Goal: Find specific page/section: Locate a particular part of the current website

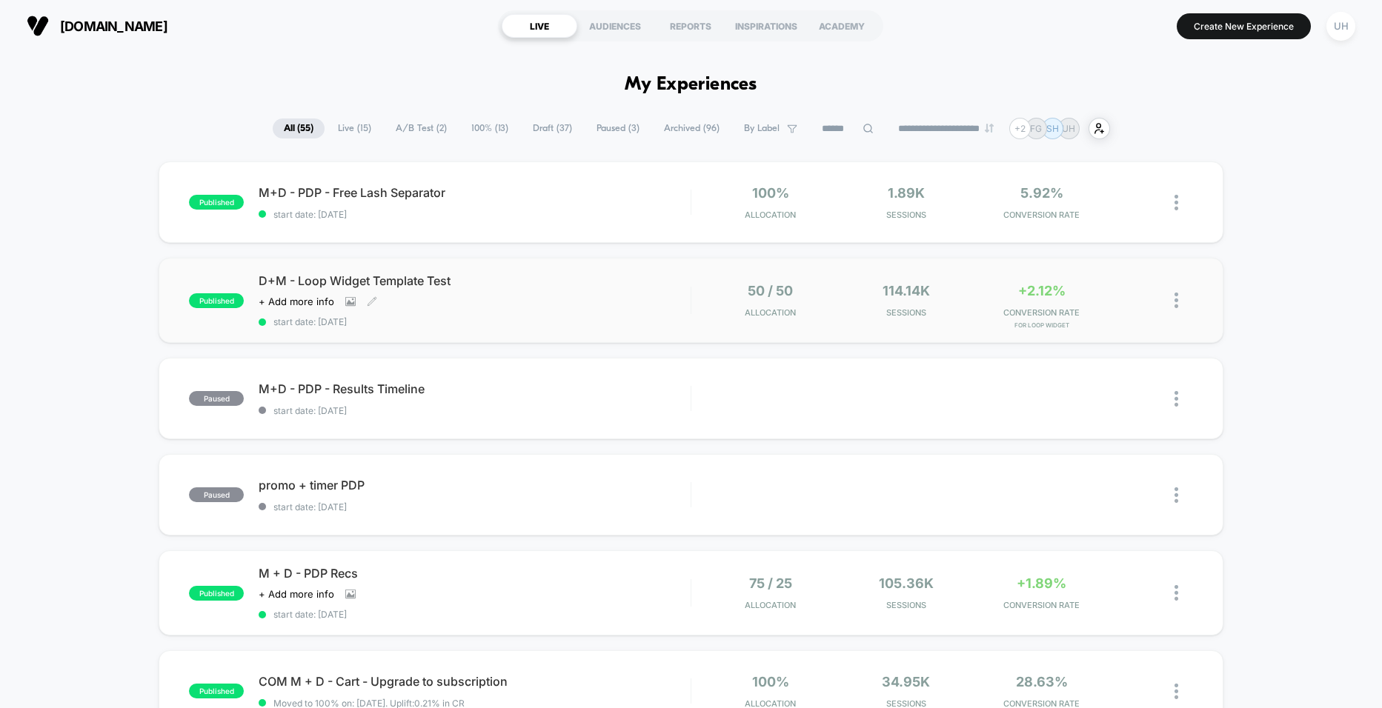
click at [631, 290] on div "D+M - Loop Widget Template Test Click to view images Click to edit experience d…" at bounding box center [474, 300] width 431 height 54
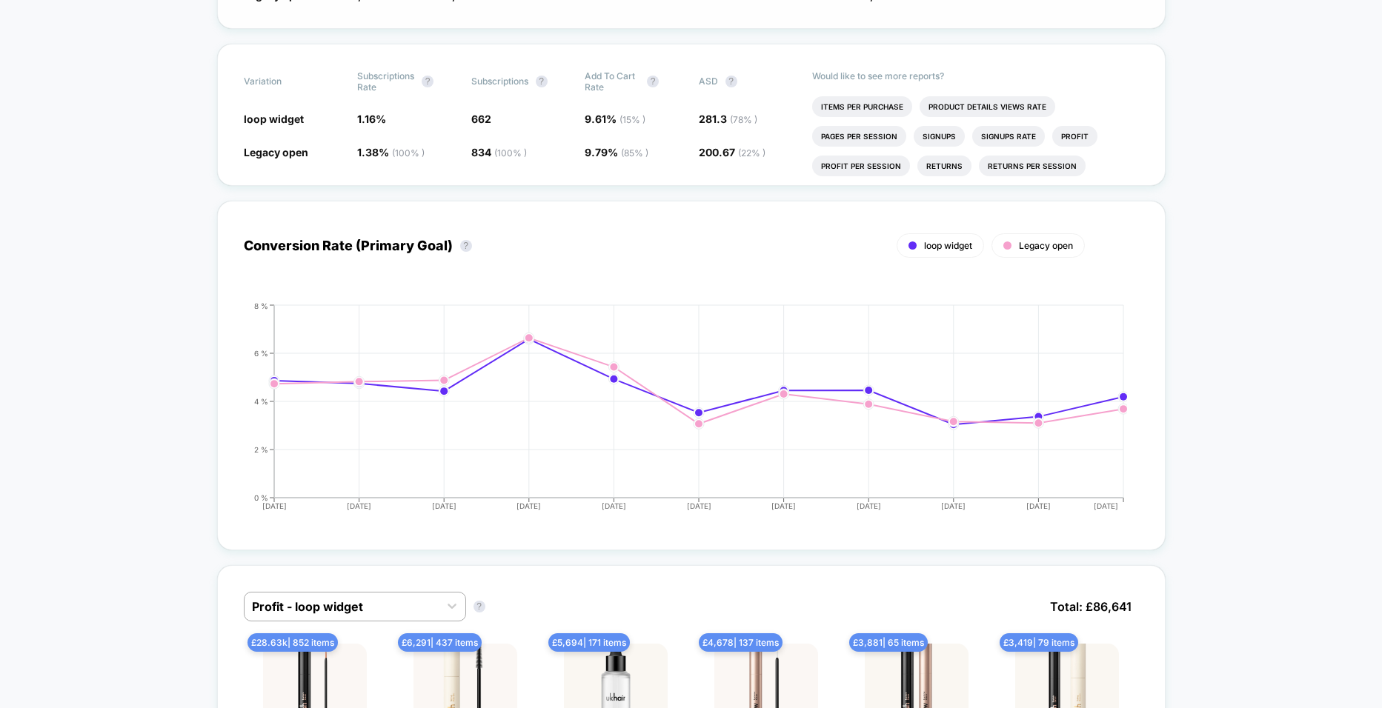
scroll to position [939, 0]
